Goal: Transaction & Acquisition: Purchase product/service

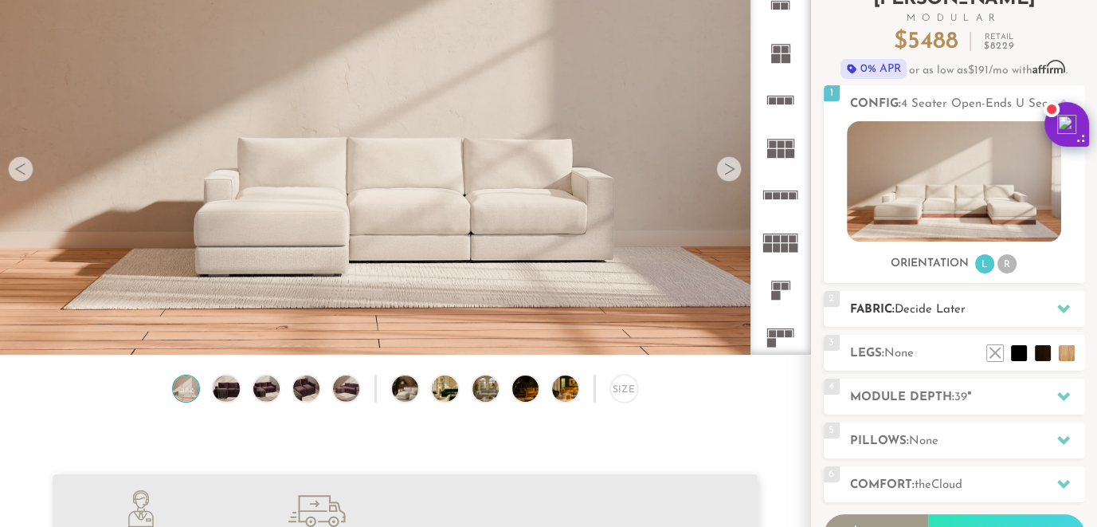
scroll to position [12, 13]
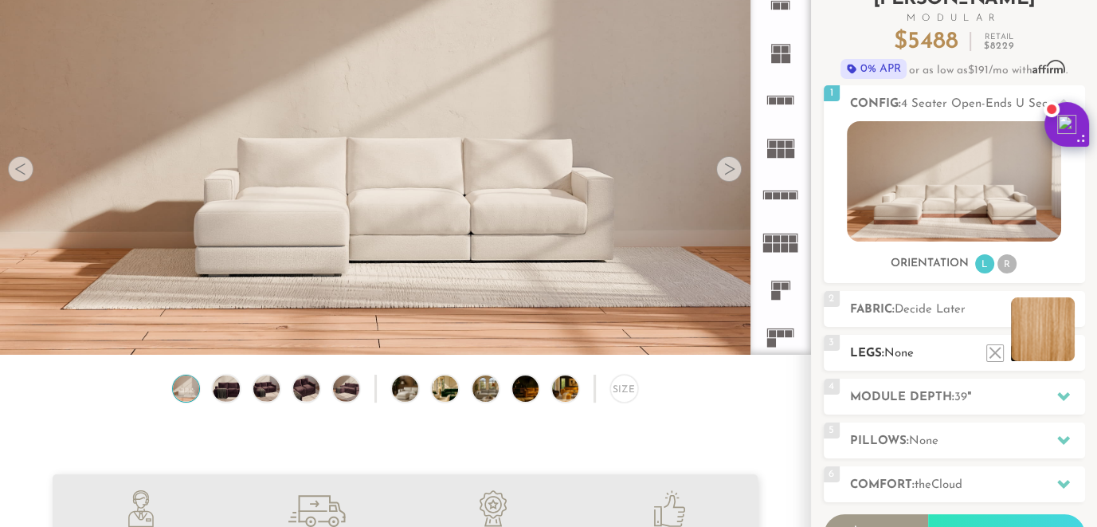
click at [1065, 346] on li at bounding box center [1043, 329] width 64 height 64
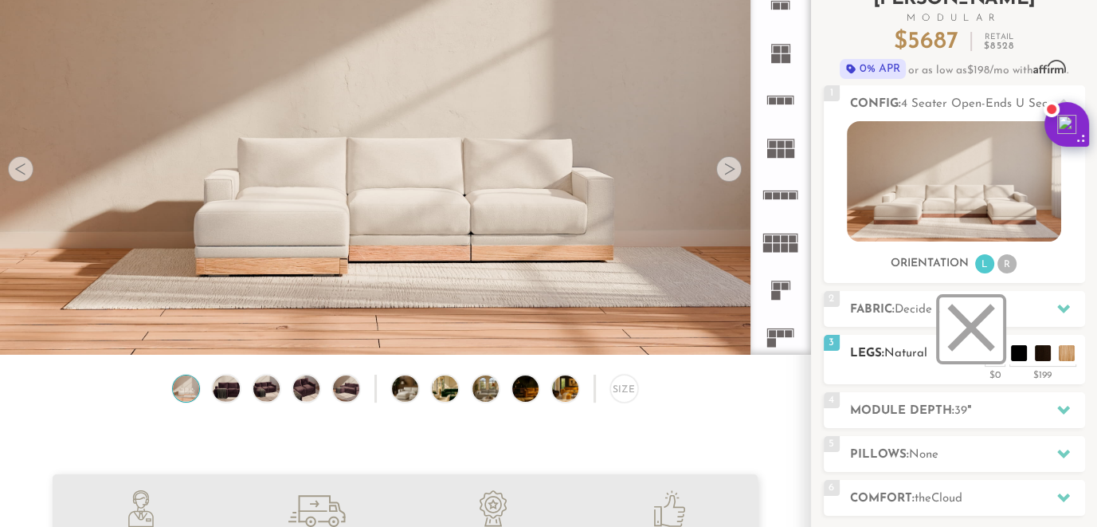
click at [968, 329] on li at bounding box center [972, 329] width 64 height 64
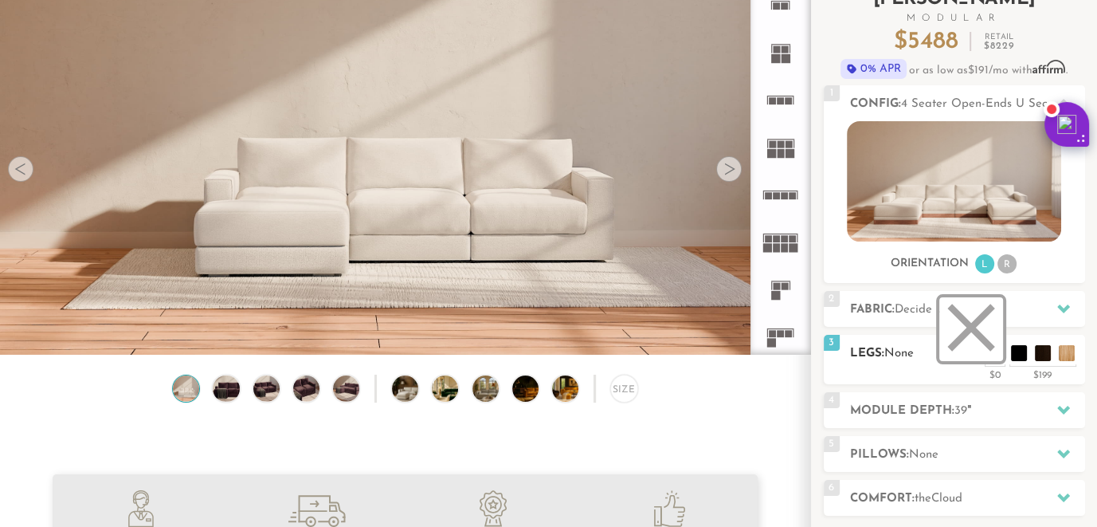
click at [988, 346] on li at bounding box center [972, 329] width 64 height 64
click at [976, 324] on li at bounding box center [972, 329] width 64 height 64
click at [1063, 403] on icon at bounding box center [1064, 409] width 13 height 13
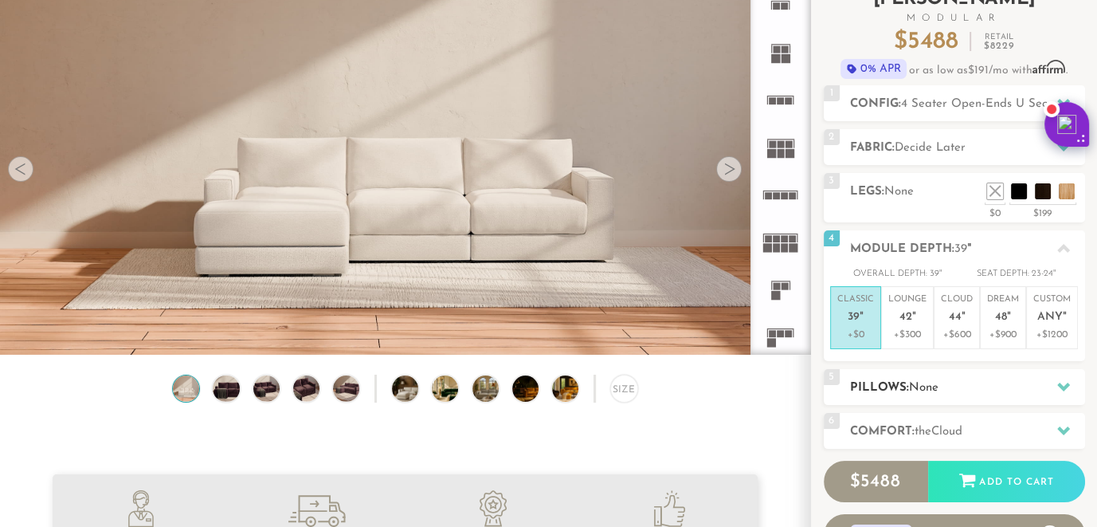
click at [1062, 383] on icon at bounding box center [1064, 387] width 13 height 9
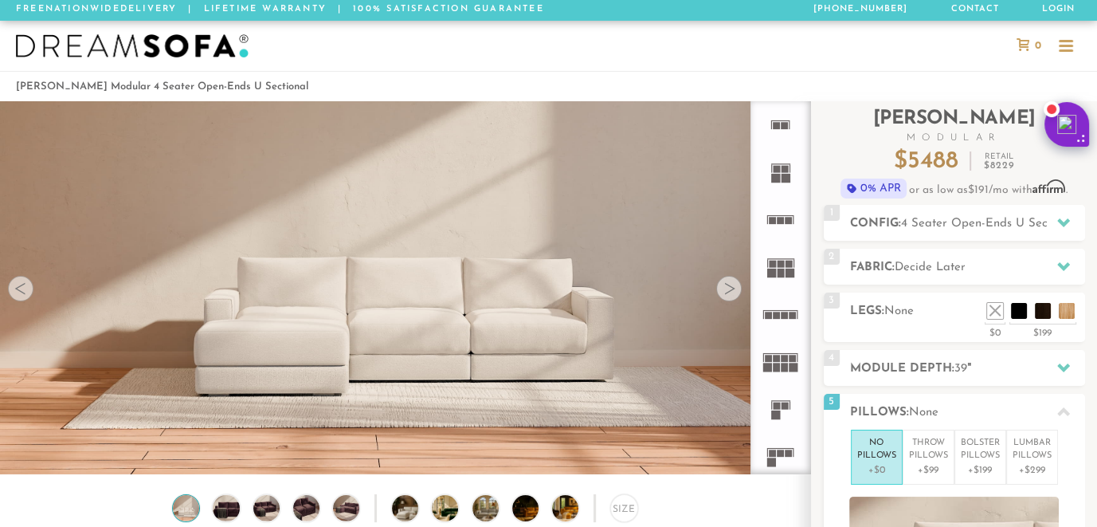
scroll to position [0, 0]
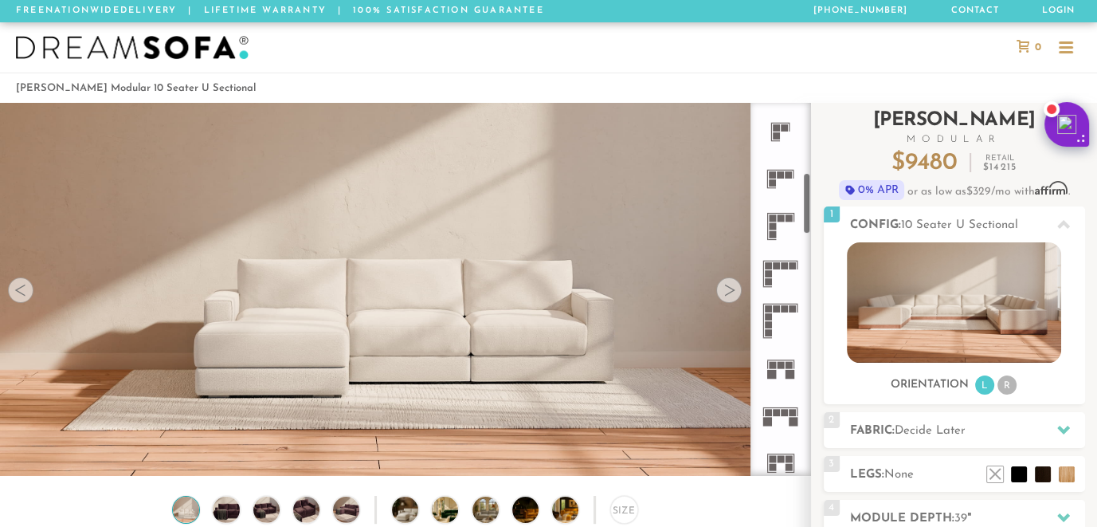
scroll to position [426, 0]
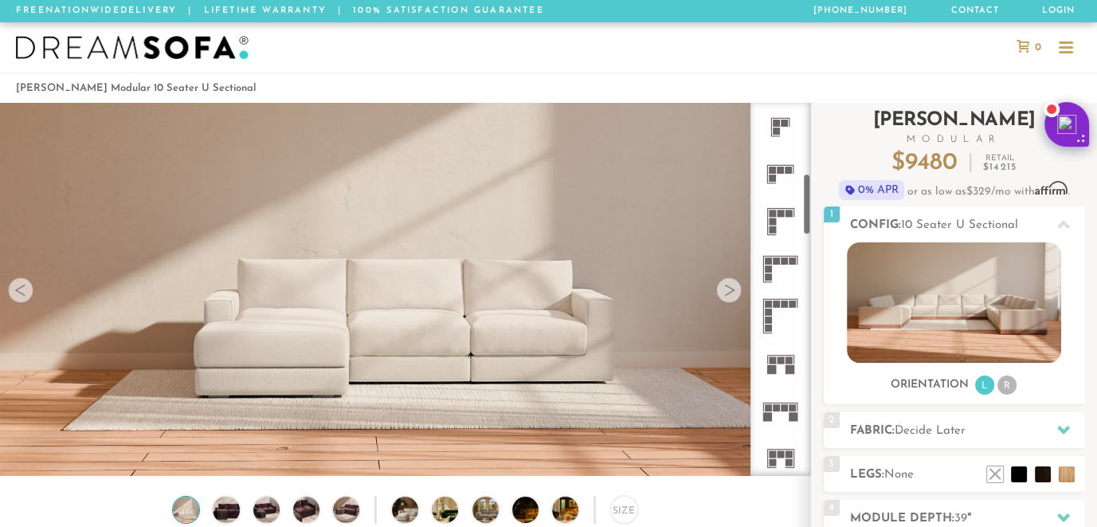
drag, startPoint x: 807, startPoint y: 142, endPoint x: 816, endPoint y: 213, distance: 71.5
click at [816, 213] on div "Introducing Landon Modular $ 9480 Retail $ 14215 $ 9480 Retail $ 14215 0% APR o…" at bounding box center [954, 422] width 286 height 639
click at [768, 308] on rect at bounding box center [768, 311] width 7 height 7
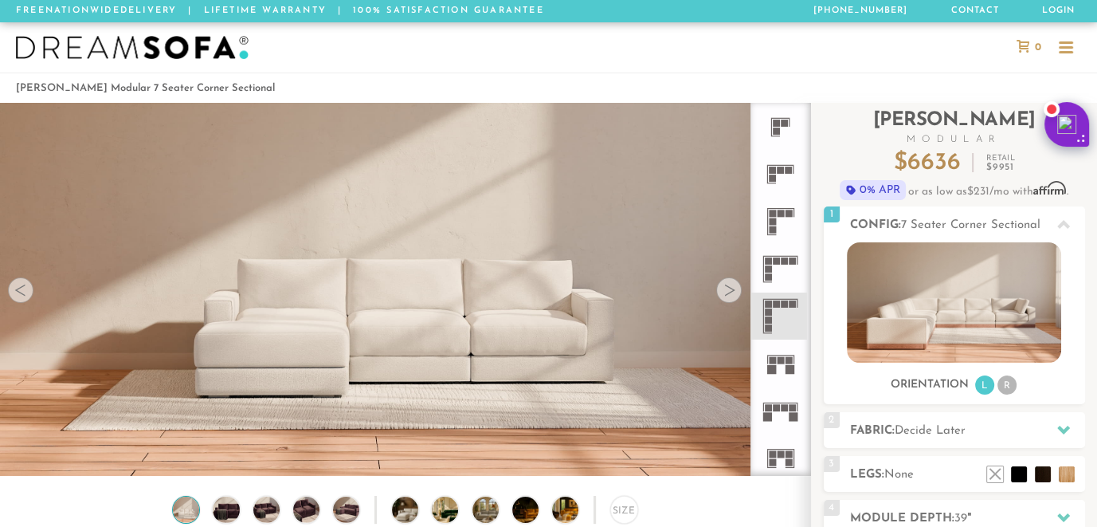
click at [725, 285] on div at bounding box center [730, 290] width 26 height 26
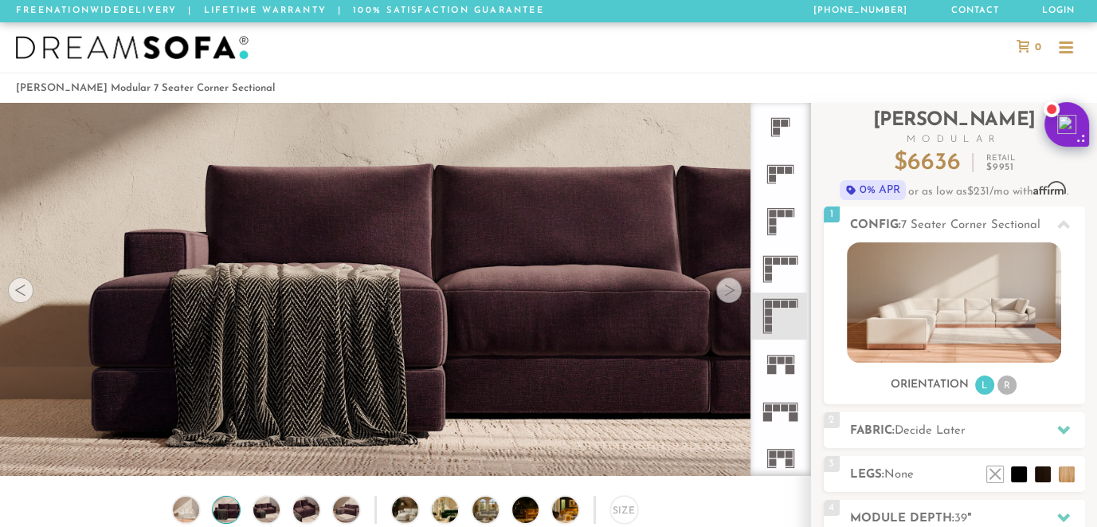
click at [726, 289] on div at bounding box center [730, 290] width 26 height 26
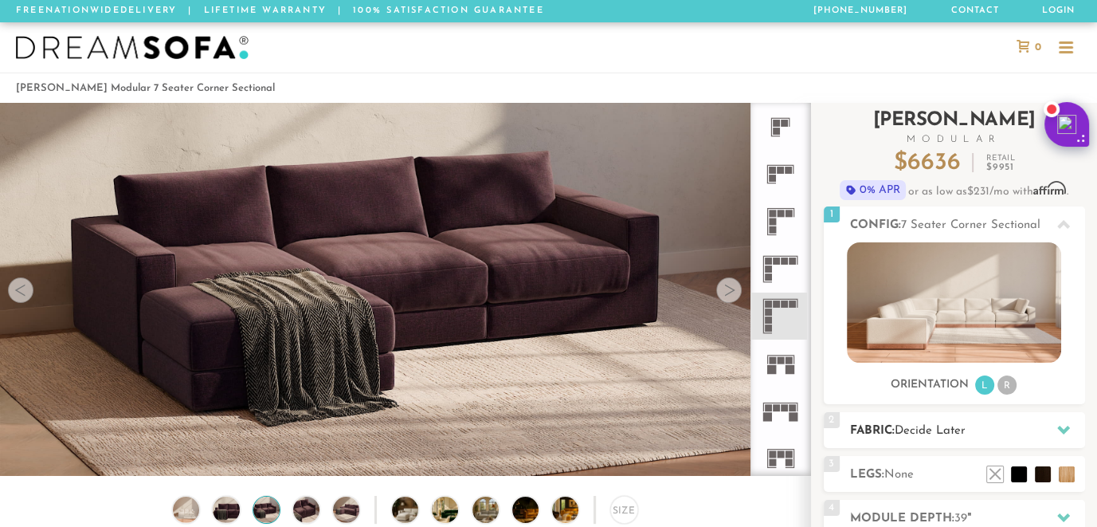
click at [1055, 419] on div at bounding box center [1063, 430] width 33 height 33
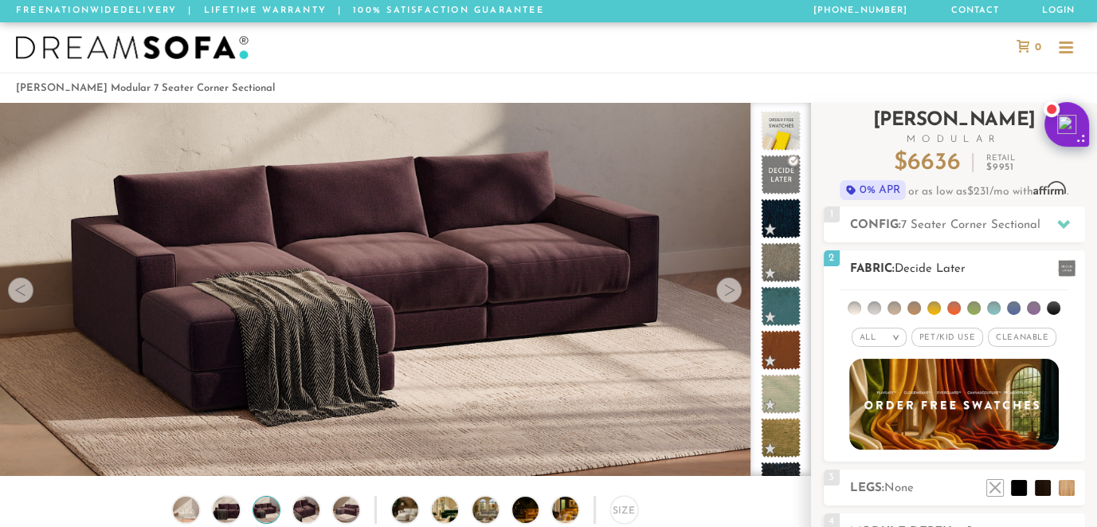
click at [994, 301] on li at bounding box center [994, 308] width 14 height 14
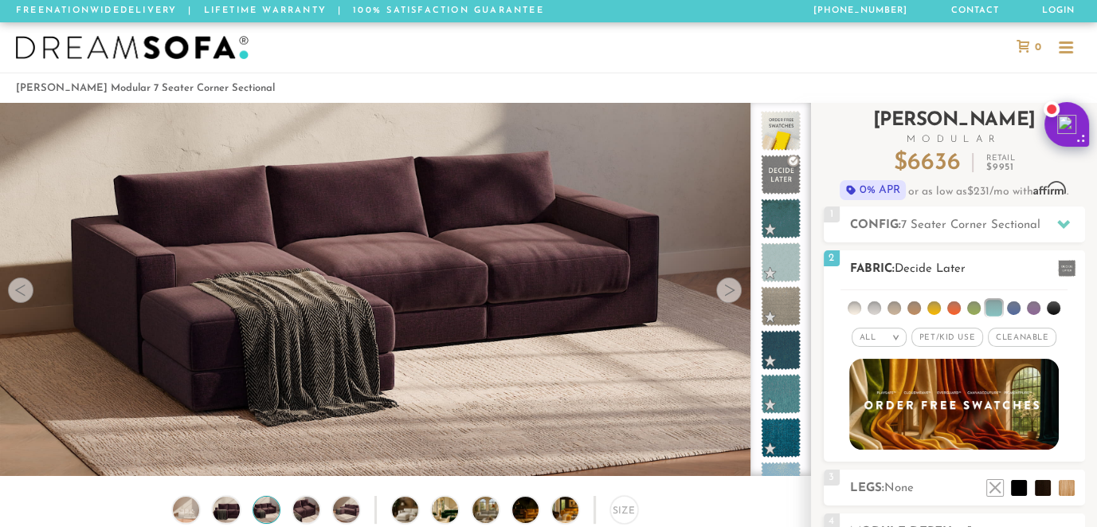
click at [897, 333] on em ">" at bounding box center [896, 337] width 12 height 8
click at [880, 441] on li "Durable" at bounding box center [879, 449] width 55 height 22
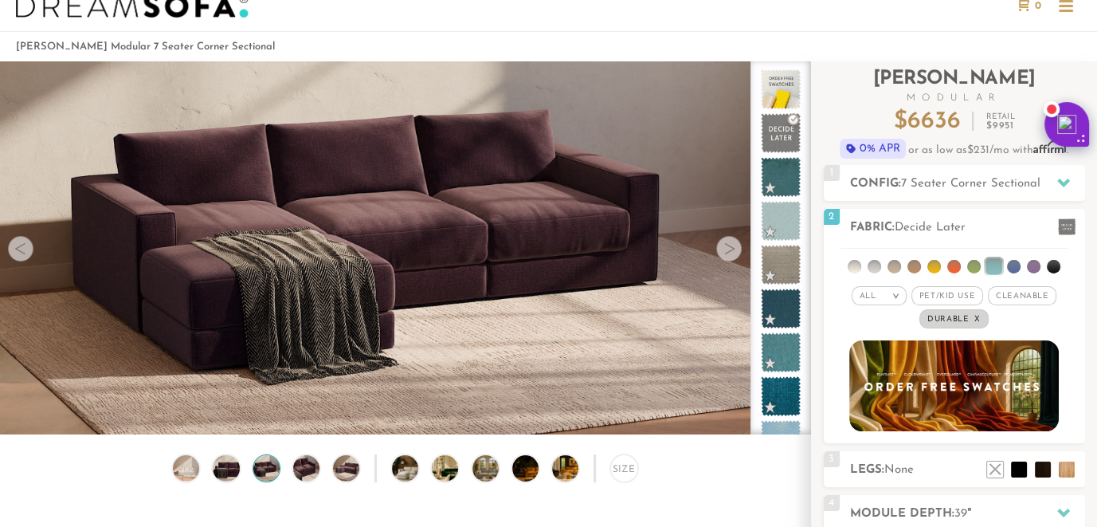
scroll to position [21, 0]
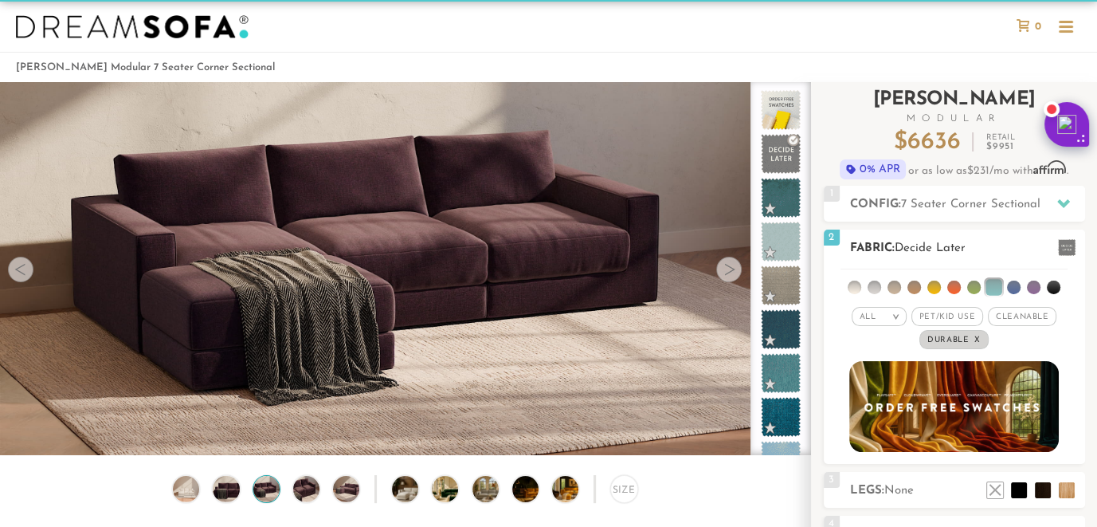
click at [1017, 310] on span "Cleanable x" at bounding box center [1022, 316] width 69 height 19
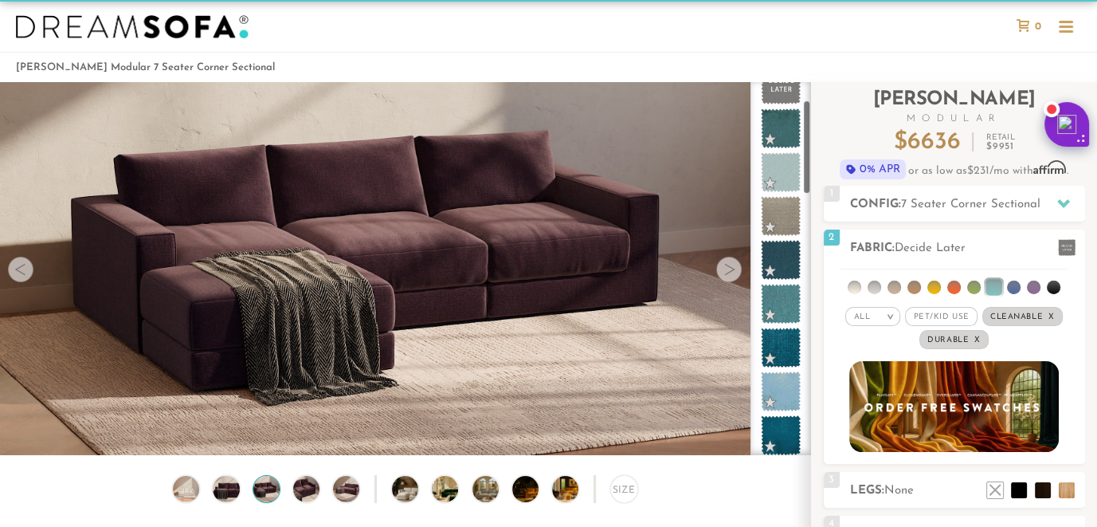
scroll to position [73, 0]
drag, startPoint x: 805, startPoint y: 125, endPoint x: 807, endPoint y: 143, distance: 18.5
click at [807, 143] on div at bounding box center [781, 268] width 61 height 373
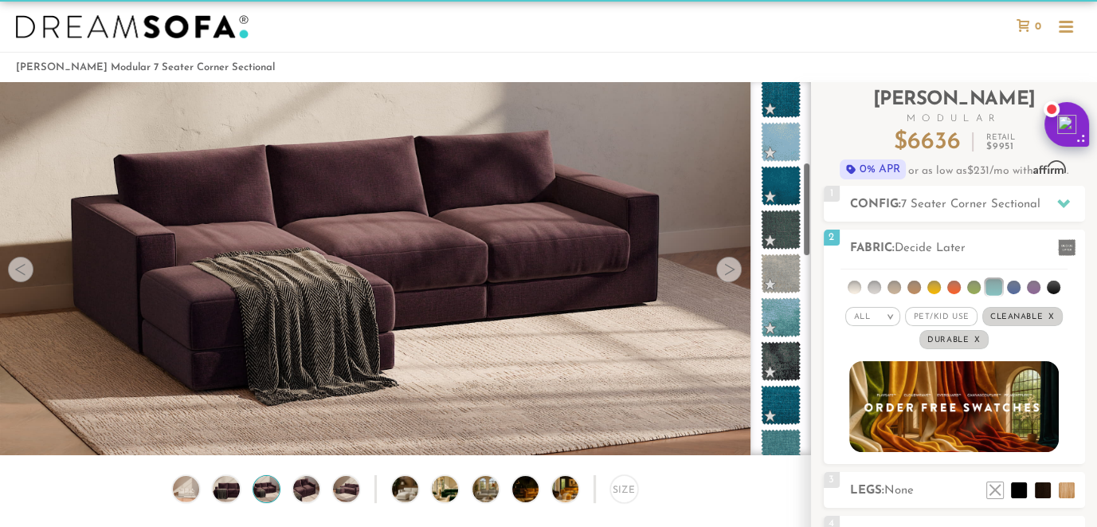
scroll to position [323, 0]
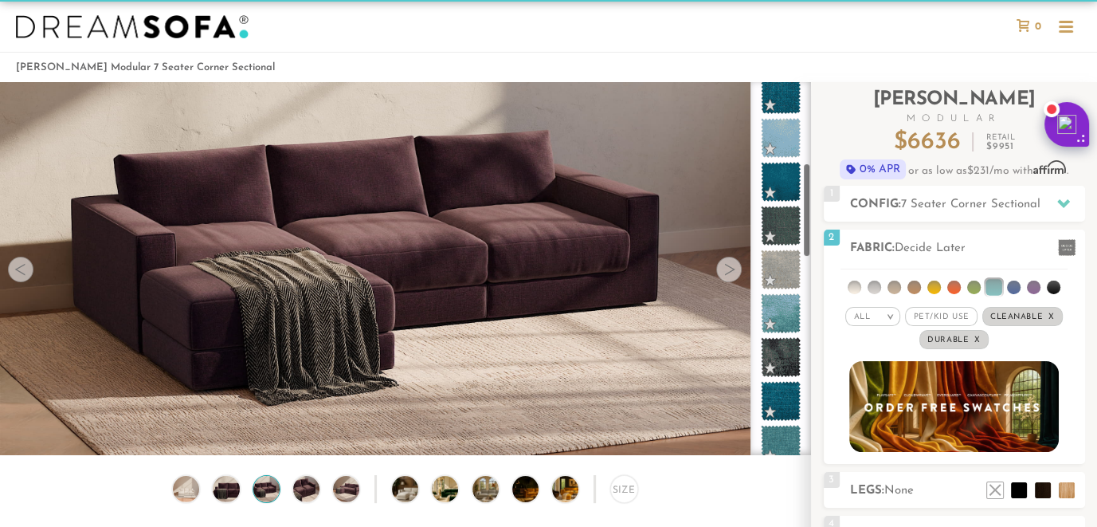
drag, startPoint x: 805, startPoint y: 159, endPoint x: 808, endPoint y: 222, distance: 63.8
click at [808, 222] on div at bounding box center [781, 268] width 61 height 373
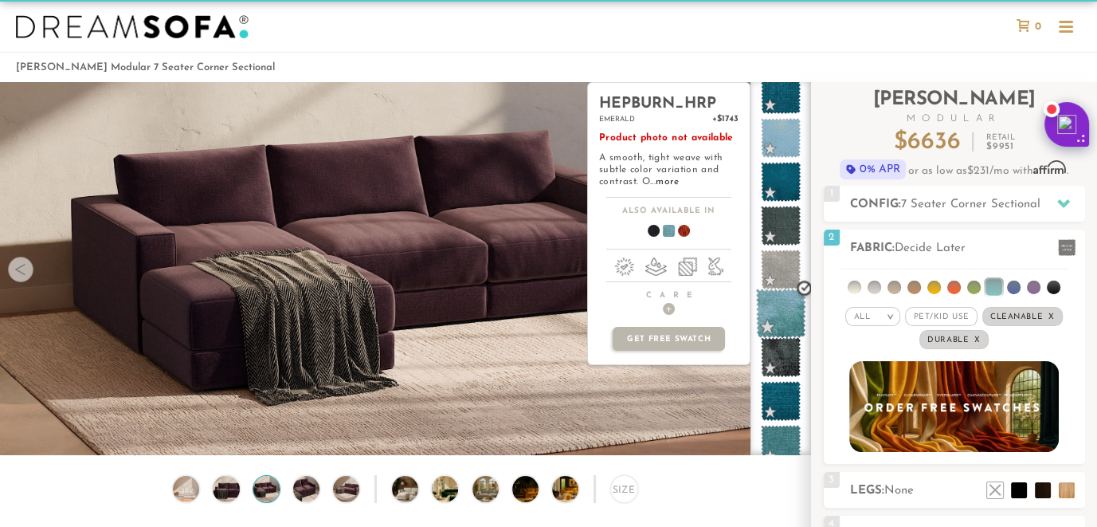
click at [782, 310] on span at bounding box center [781, 314] width 50 height 50
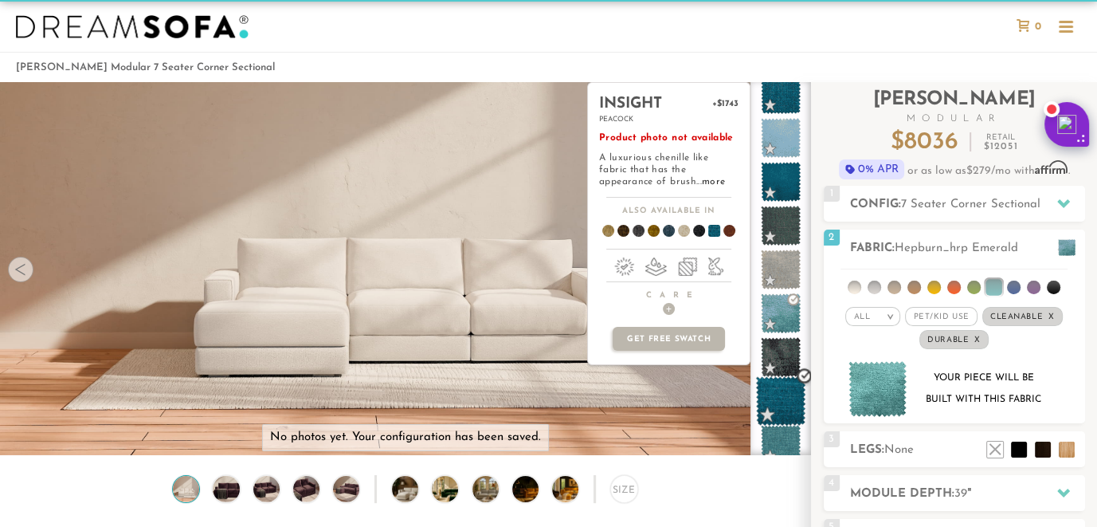
click at [782, 391] on span at bounding box center [781, 401] width 50 height 50
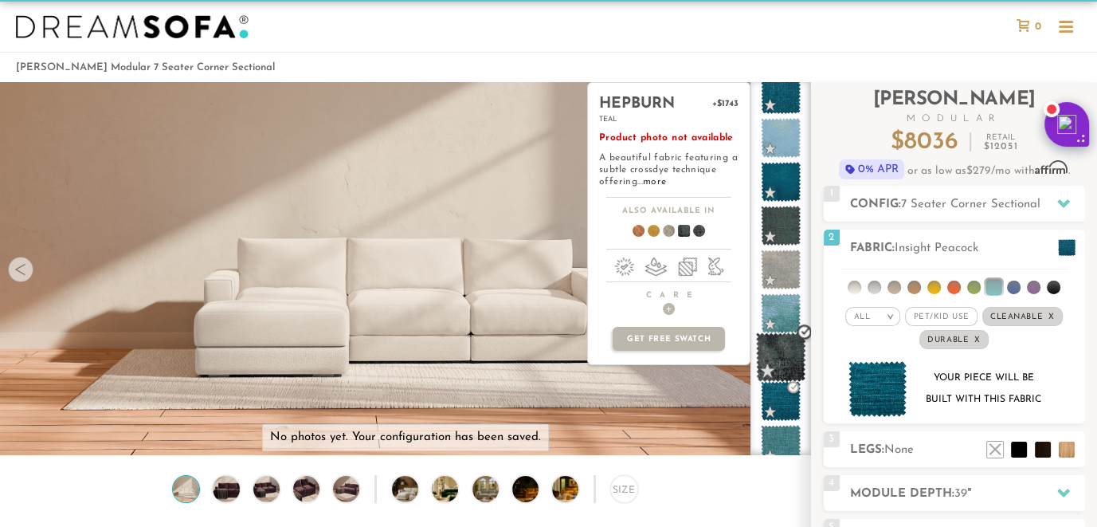
click at [776, 342] on span at bounding box center [781, 357] width 50 height 50
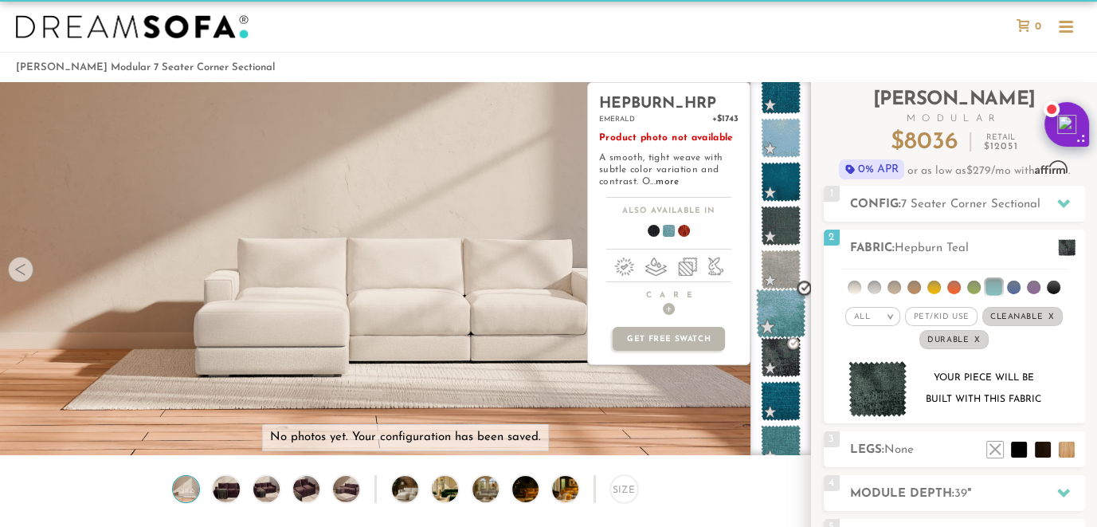
click at [775, 301] on span at bounding box center [781, 314] width 50 height 50
click at [775, 307] on span at bounding box center [781, 314] width 50 height 50
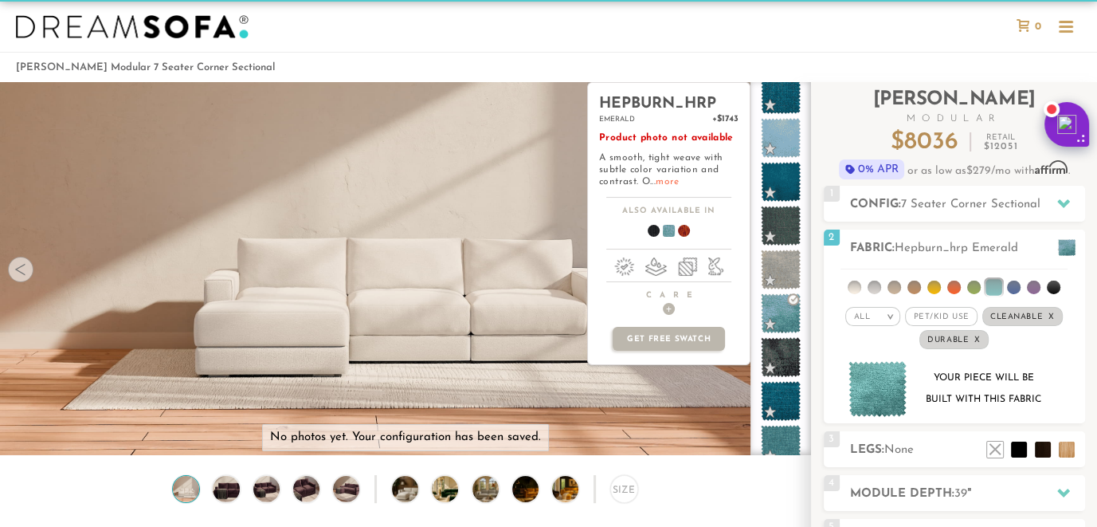
click at [665, 177] on link "more" at bounding box center [667, 182] width 23 height 10
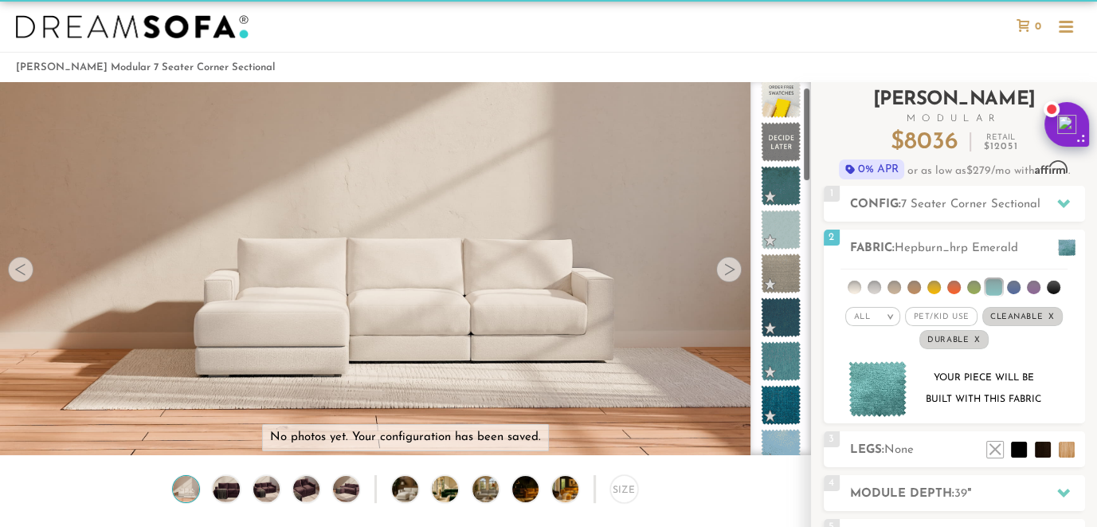
scroll to position [0, 0]
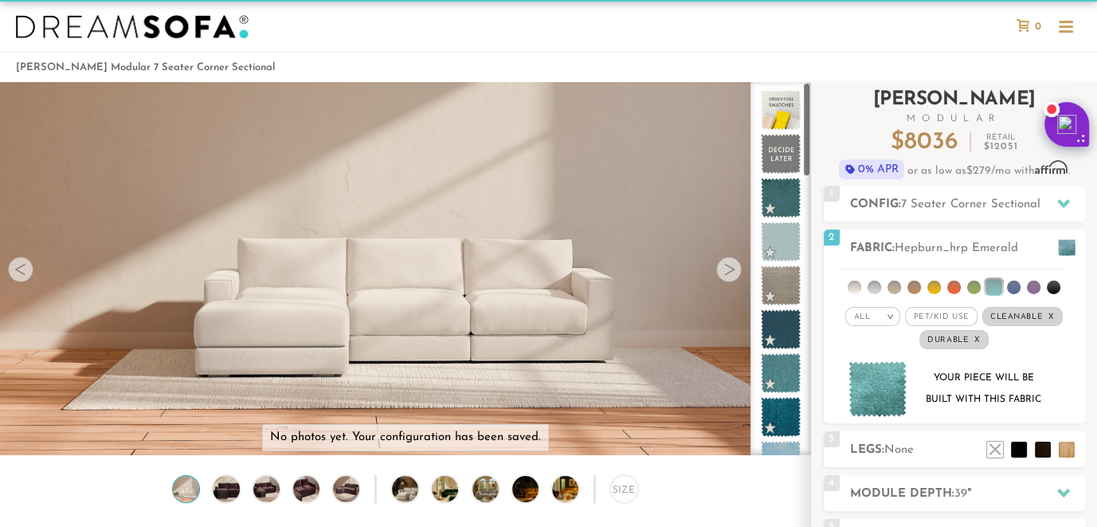
drag, startPoint x: 807, startPoint y: 230, endPoint x: 811, endPoint y: 128, distance: 102.1
click at [811, 128] on div "Introducing Landon Modular $ 8036 Retail $ 12051 $ 8036 Retail $ 12051 0% APR o…" at bounding box center [954, 399] width 286 height 635
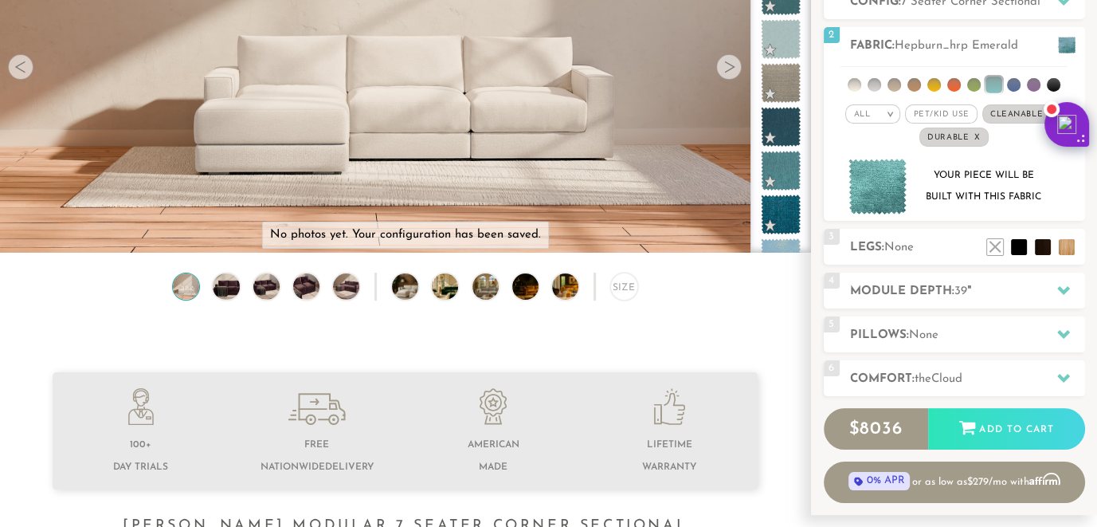
scroll to position [324, 0]
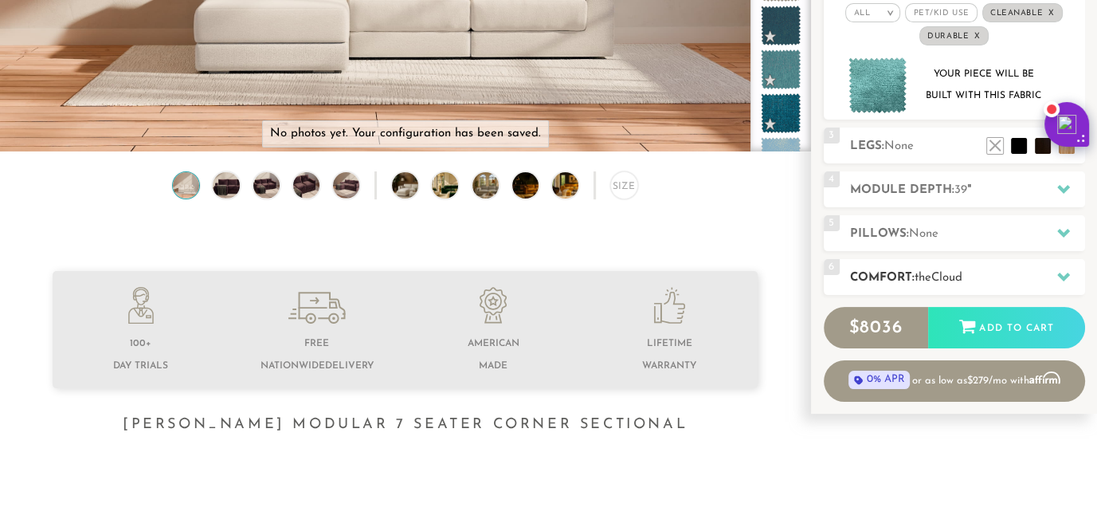
click at [1063, 273] on icon at bounding box center [1064, 277] width 13 height 9
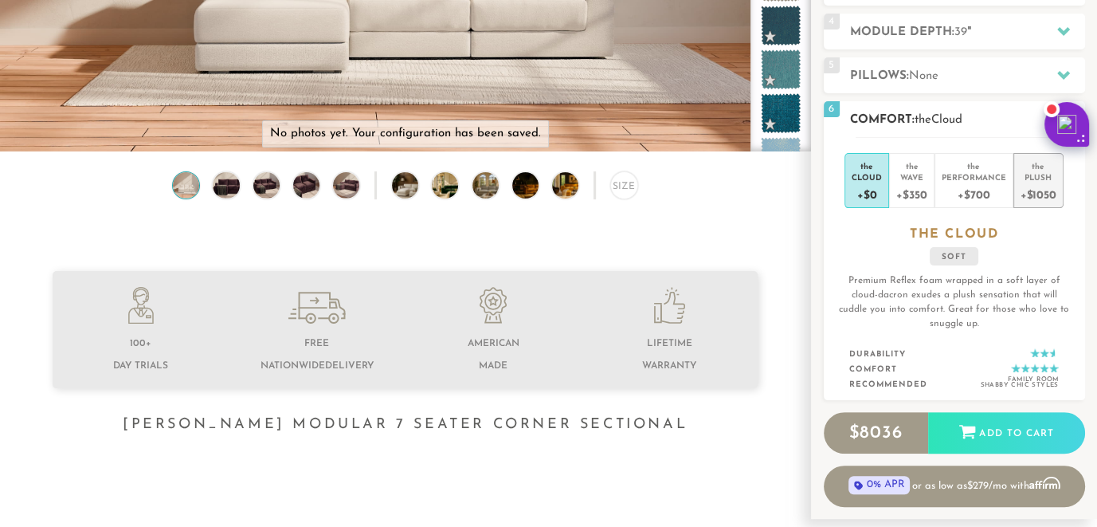
click at [1040, 183] on div "+$1050" at bounding box center [1039, 194] width 36 height 23
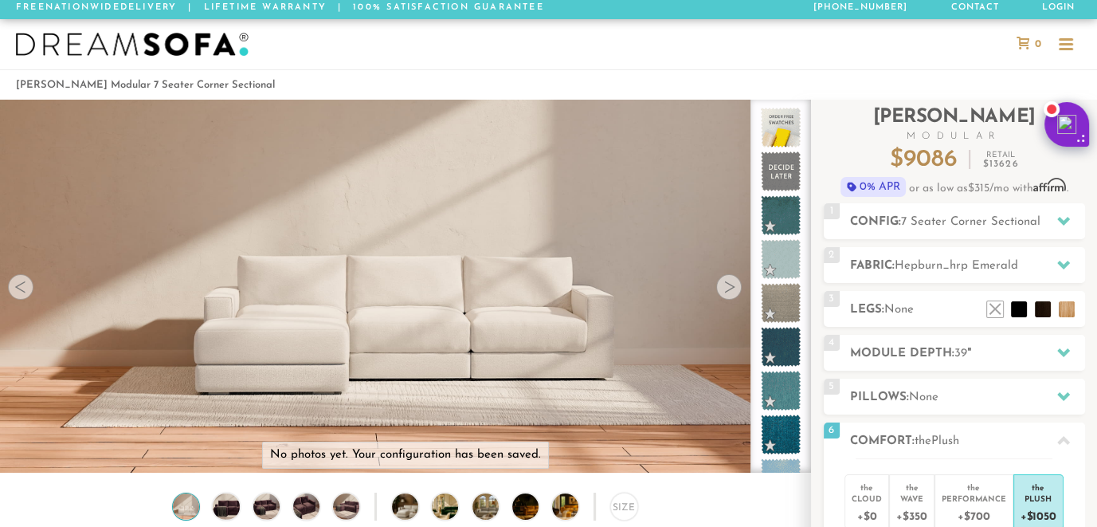
scroll to position [0, 0]
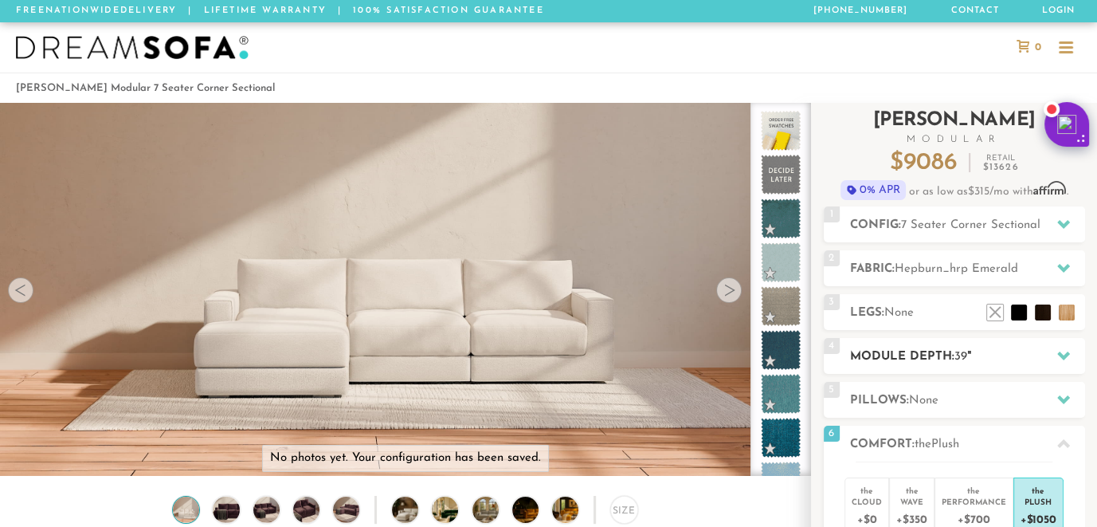
click at [1059, 351] on icon at bounding box center [1064, 355] width 13 height 13
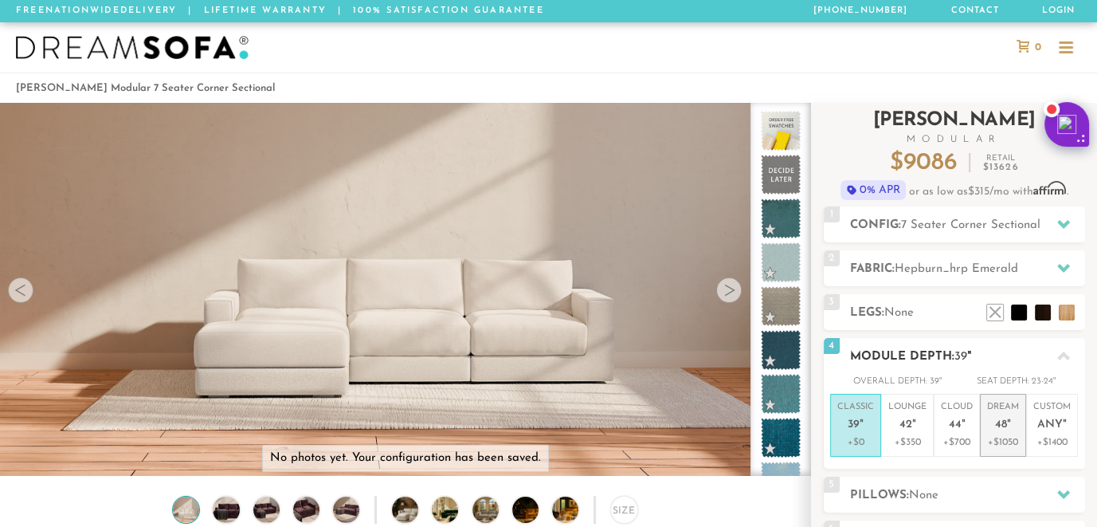
click at [1000, 418] on span "48" at bounding box center [1001, 425] width 12 height 14
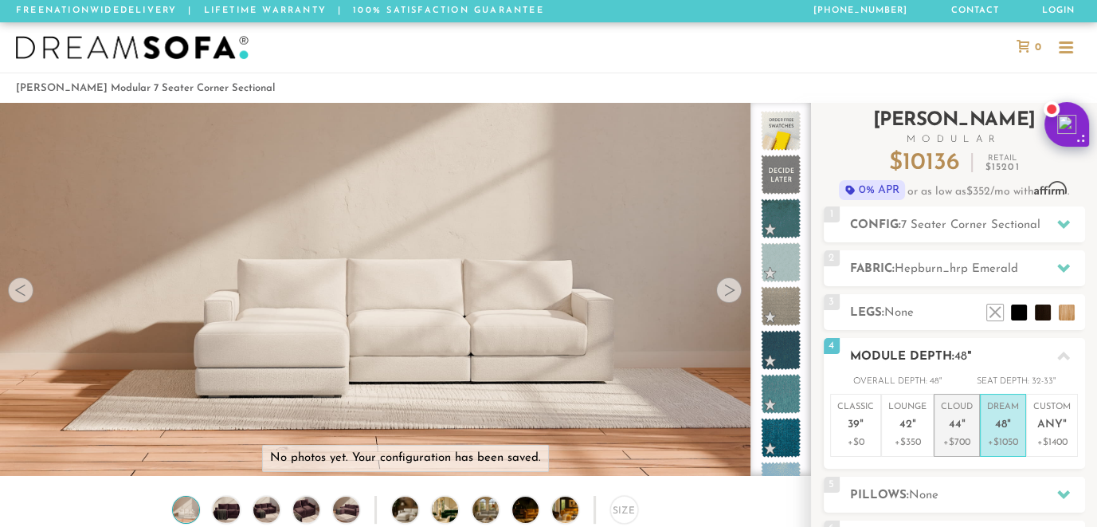
click at [952, 409] on p "Cloud 44 "" at bounding box center [957, 418] width 32 height 34
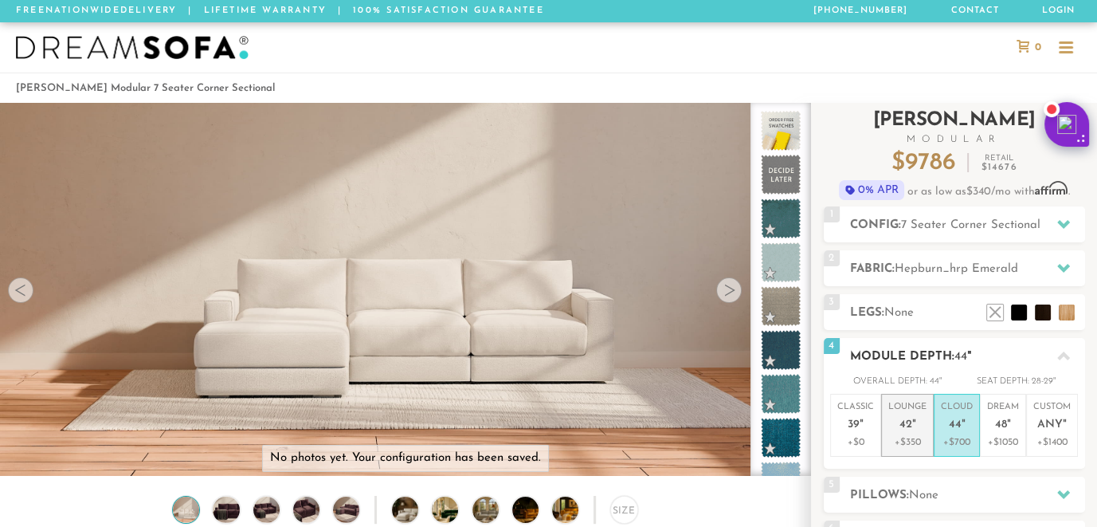
click at [905, 418] on span "42" at bounding box center [906, 425] width 13 height 14
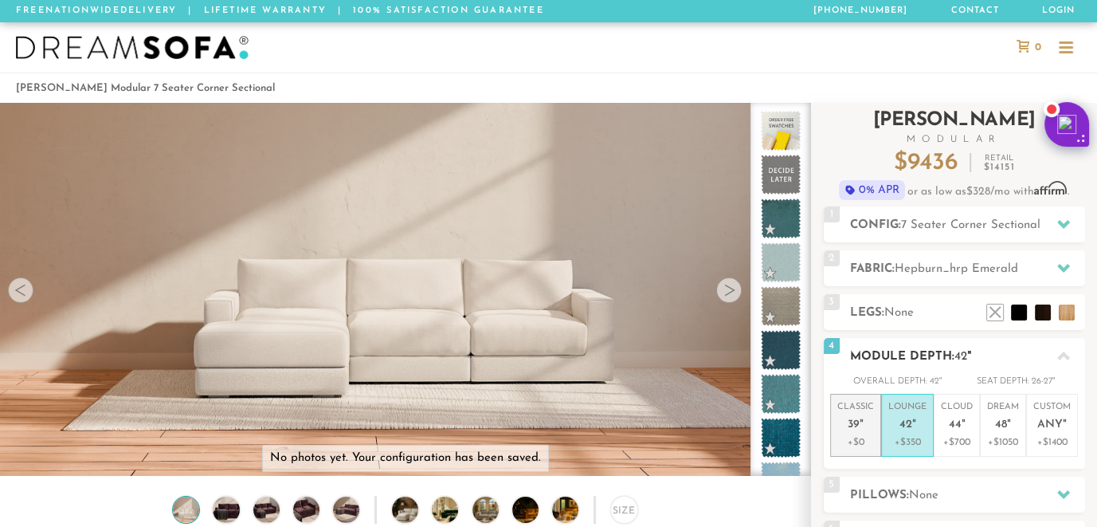
click at [858, 418] on span "39" at bounding box center [854, 425] width 12 height 14
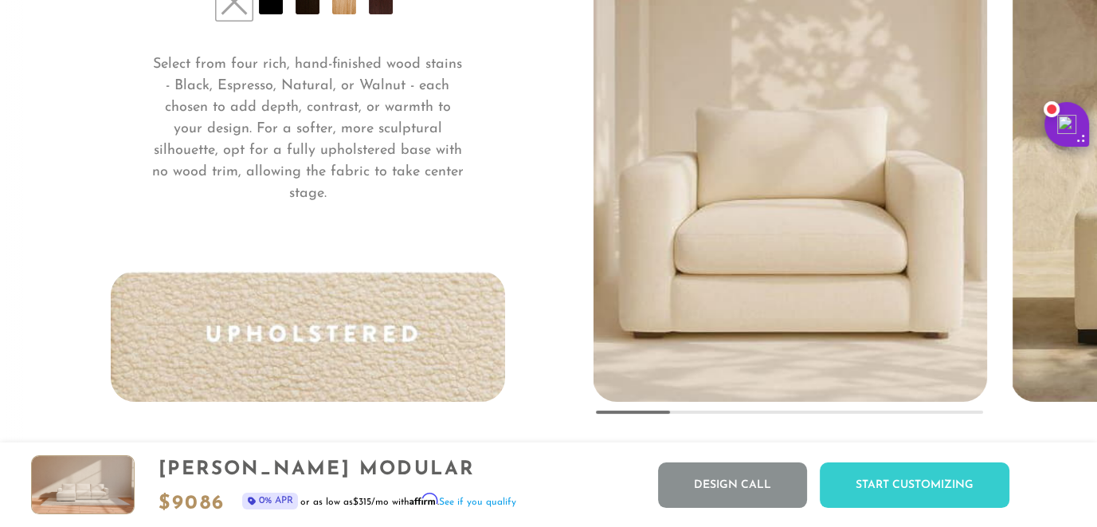
scroll to position [11791, 0]
